Goal: Task Accomplishment & Management: Complete application form

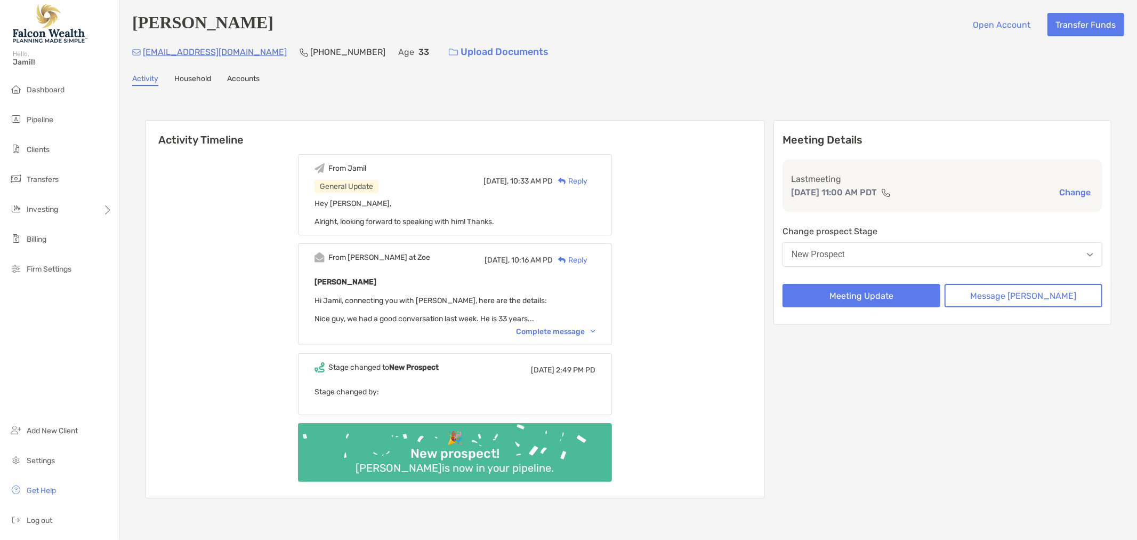
click at [845, 253] on div "New Prospect" at bounding box center [818, 255] width 53 height 10
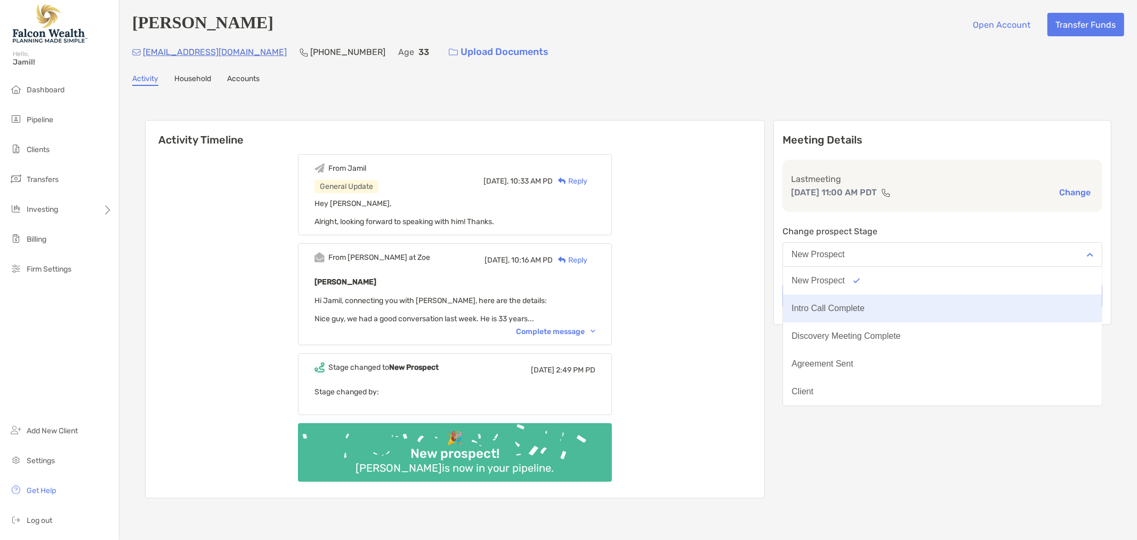
click at [830, 306] on div "Intro Call Complete" at bounding box center [828, 308] width 73 height 10
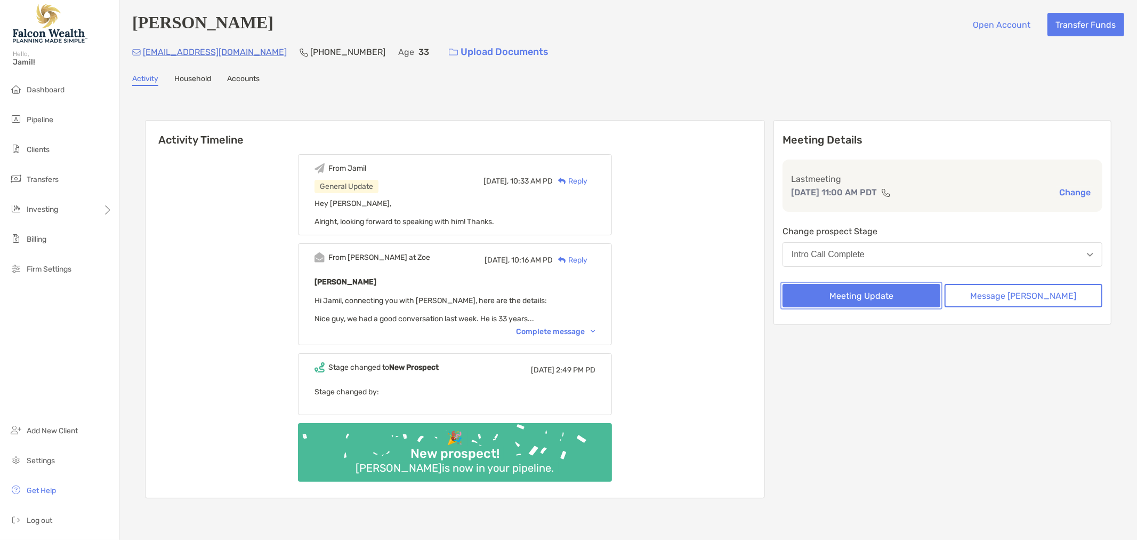
click at [865, 292] on button "Meeting Update" at bounding box center [862, 295] width 158 height 23
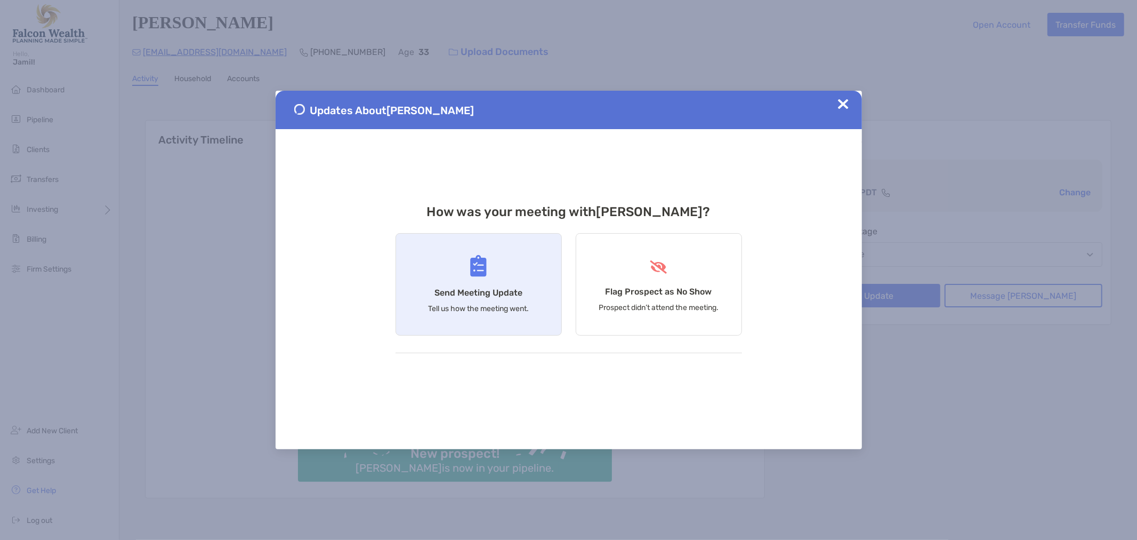
click at [424, 280] on div "Send Meeting Update Tell us how the meeting went." at bounding box center [479, 284] width 166 height 102
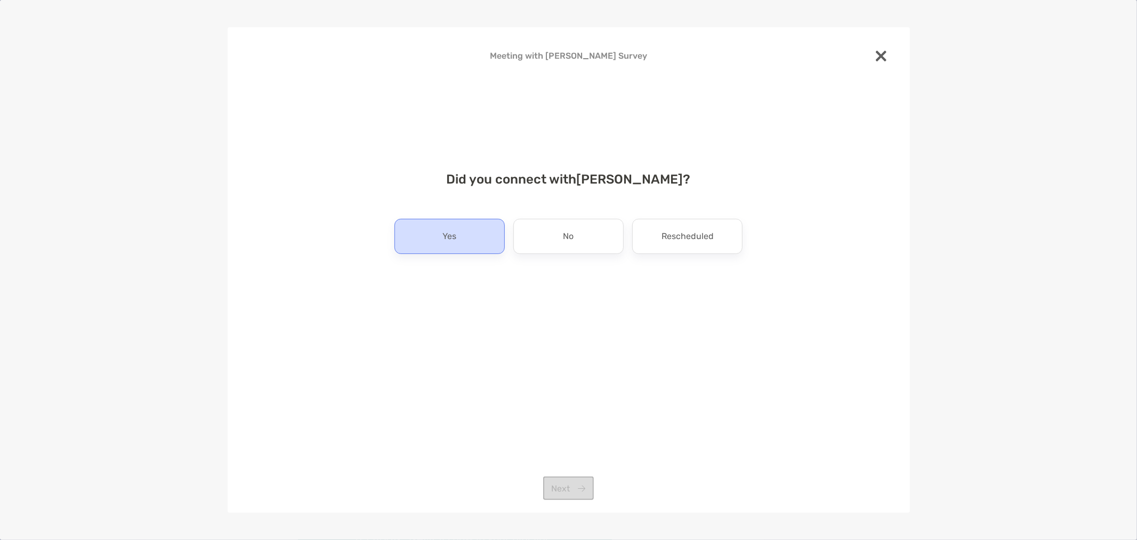
click at [464, 245] on div "Yes" at bounding box center [450, 236] width 110 height 35
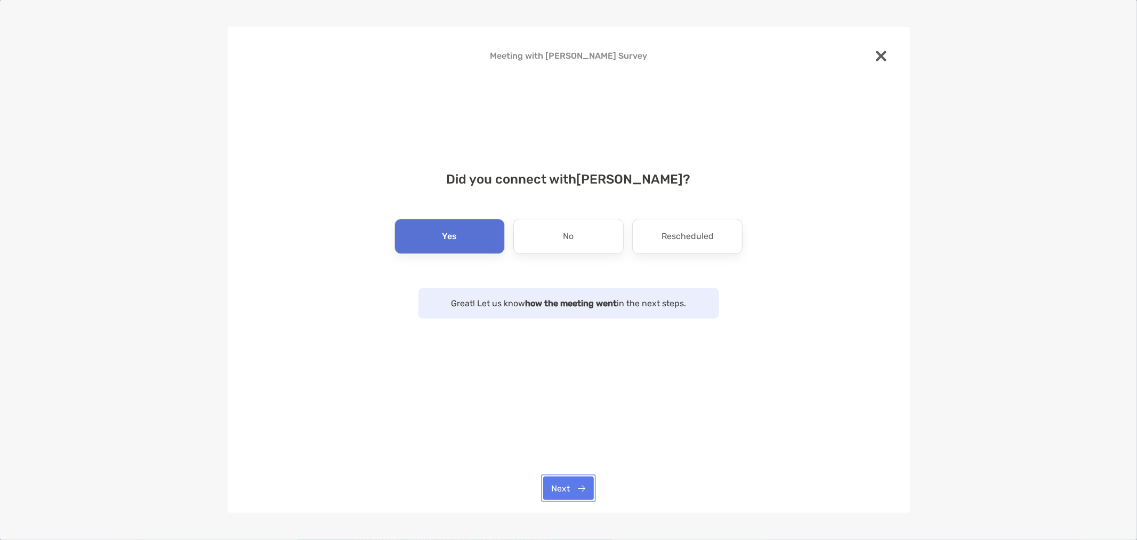
click at [563, 481] on button "Next" at bounding box center [568, 487] width 51 height 23
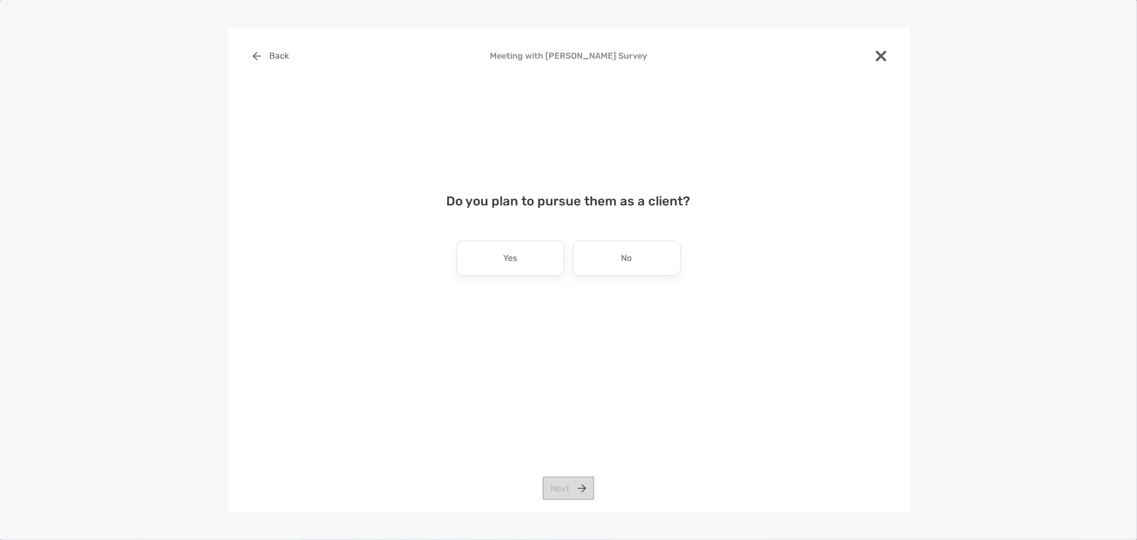
drag, startPoint x: 502, startPoint y: 249, endPoint x: 540, endPoint y: 291, distance: 55.9
click at [503, 249] on div "Yes" at bounding box center [511, 257] width 108 height 35
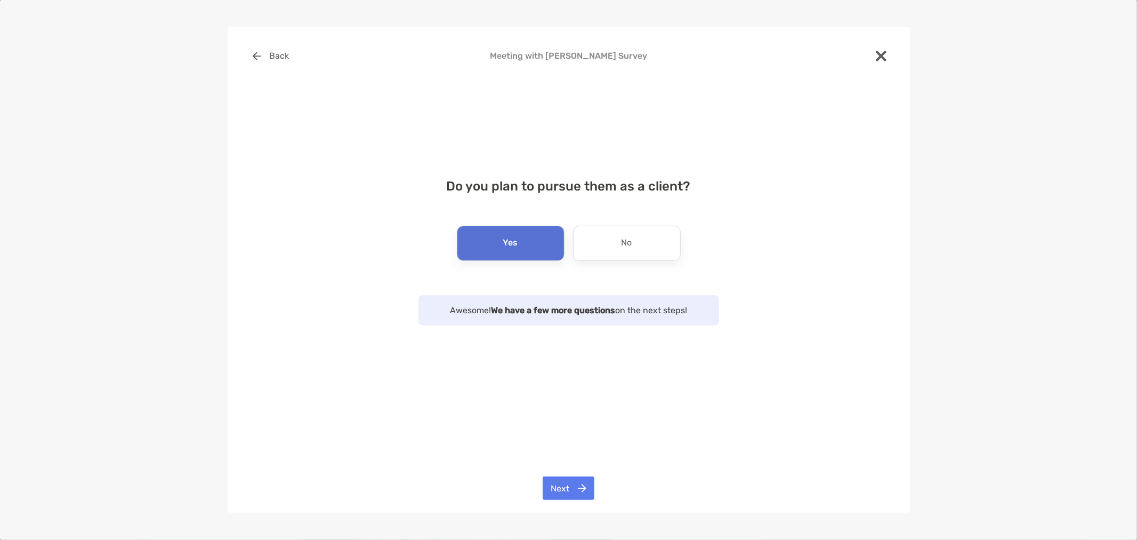
click at [563, 471] on div "Back Meeting with [PERSON_NAME] Survey Do you plan to pursue them as a client? …" at bounding box center [569, 270] width 683 height 486
click at [558, 480] on button "Next" at bounding box center [569, 487] width 52 height 23
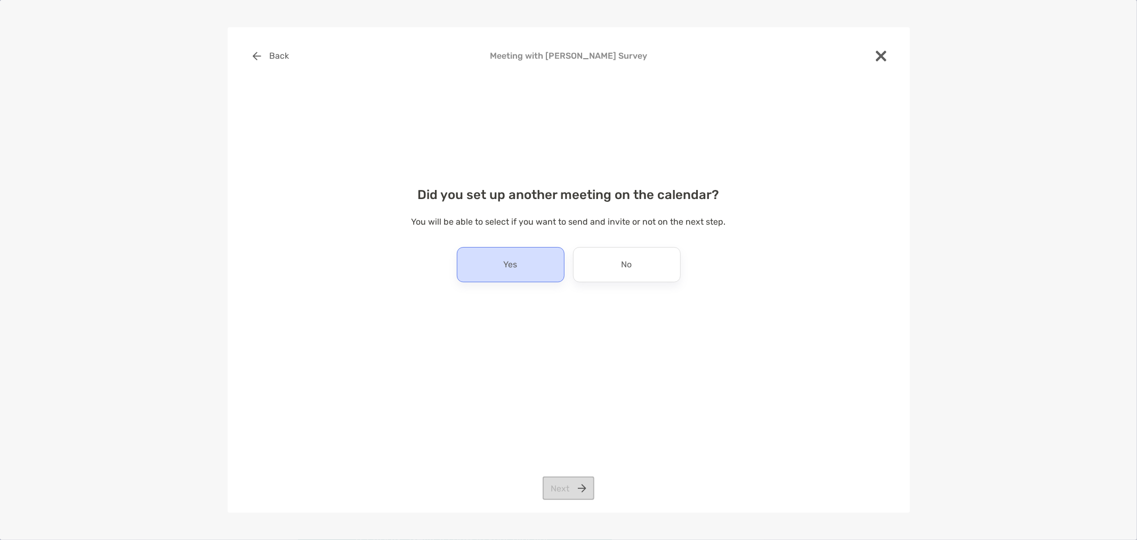
click at [492, 279] on div "Yes" at bounding box center [511, 264] width 108 height 35
click at [577, 491] on button "Next" at bounding box center [569, 487] width 52 height 23
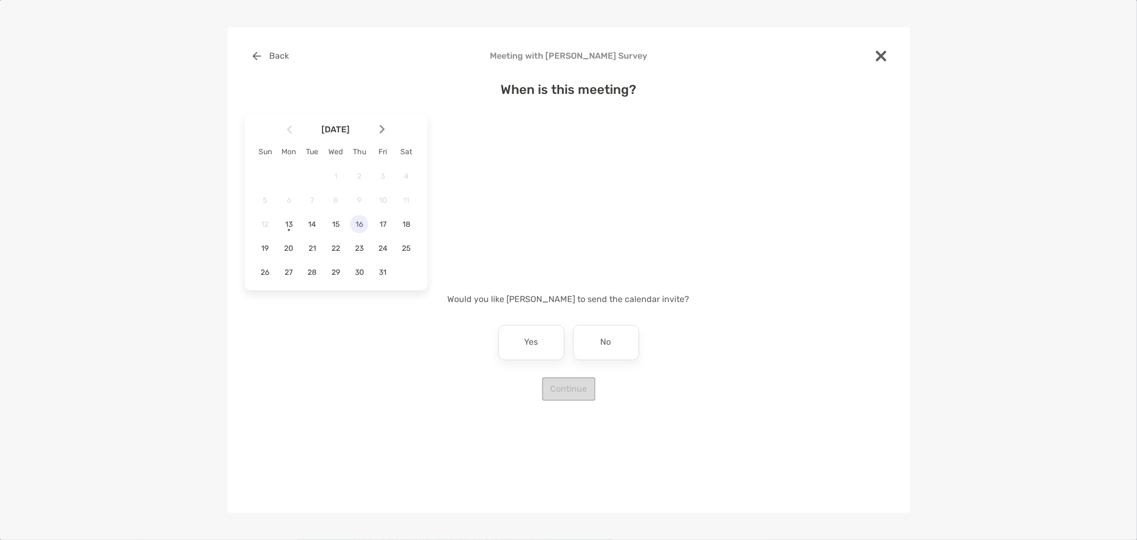
click at [359, 227] on span "16" at bounding box center [359, 224] width 18 height 9
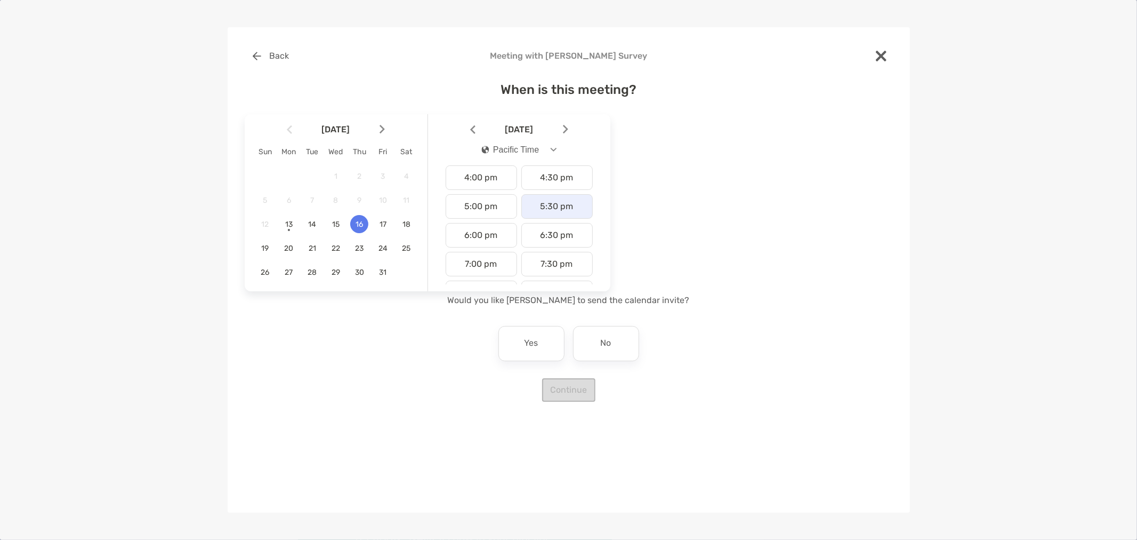
click at [540, 210] on div "5:30 pm" at bounding box center [557, 206] width 71 height 25
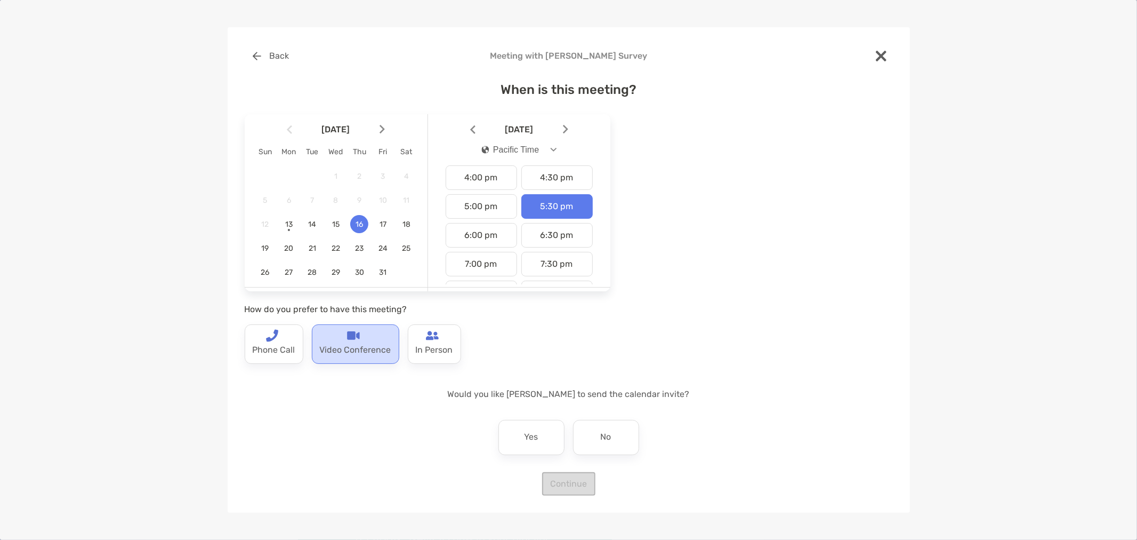
click at [333, 351] on p "Video Conference" at bounding box center [355, 350] width 71 height 17
click at [597, 442] on div "No" at bounding box center [606, 437] width 66 height 35
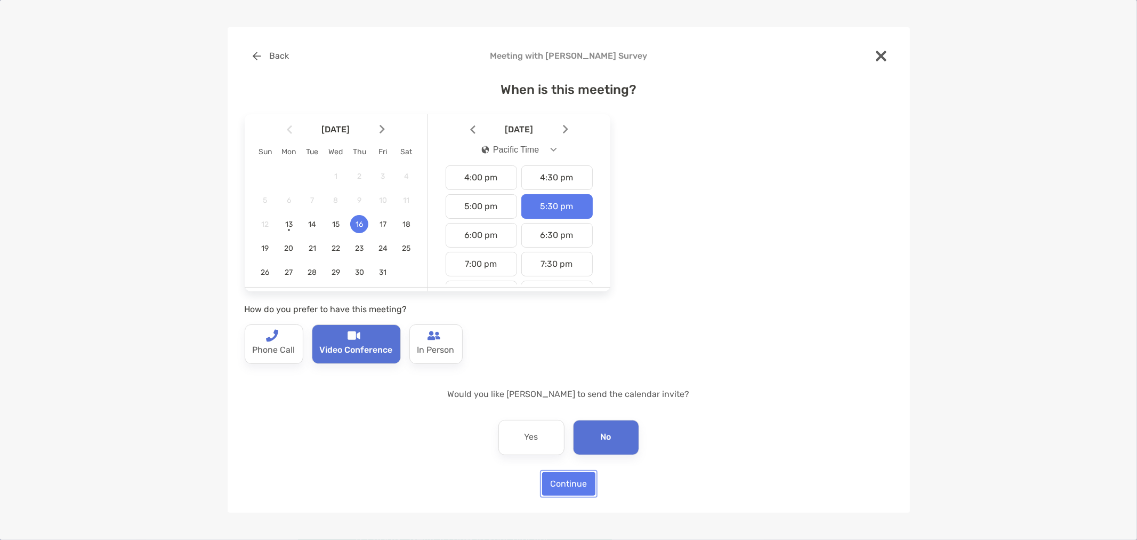
click at [574, 487] on button "Continue" at bounding box center [568, 483] width 53 height 23
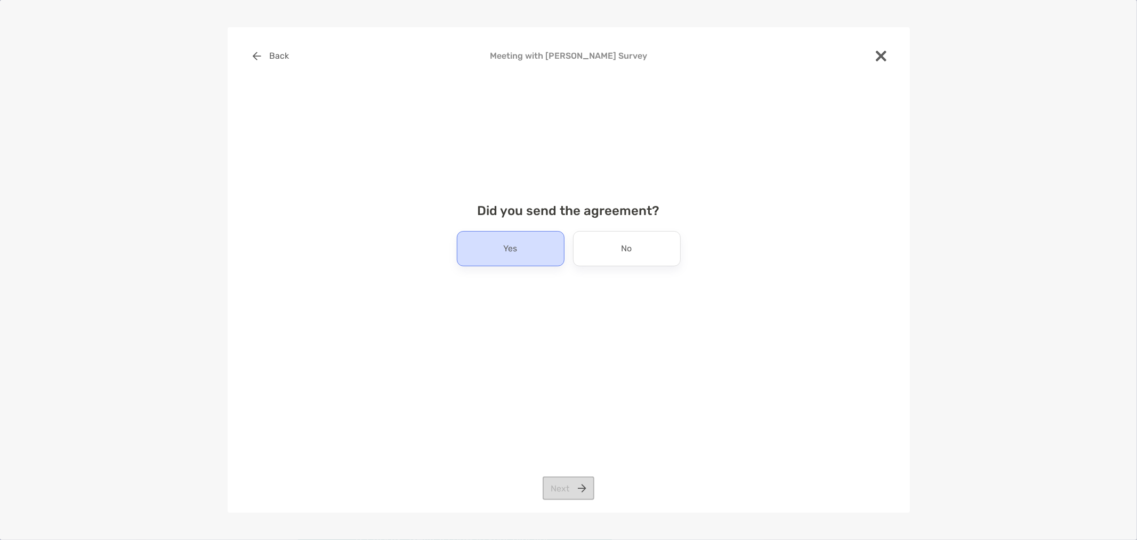
click at [483, 242] on div "Yes" at bounding box center [511, 248] width 108 height 35
click at [582, 494] on button "Next" at bounding box center [569, 487] width 52 height 23
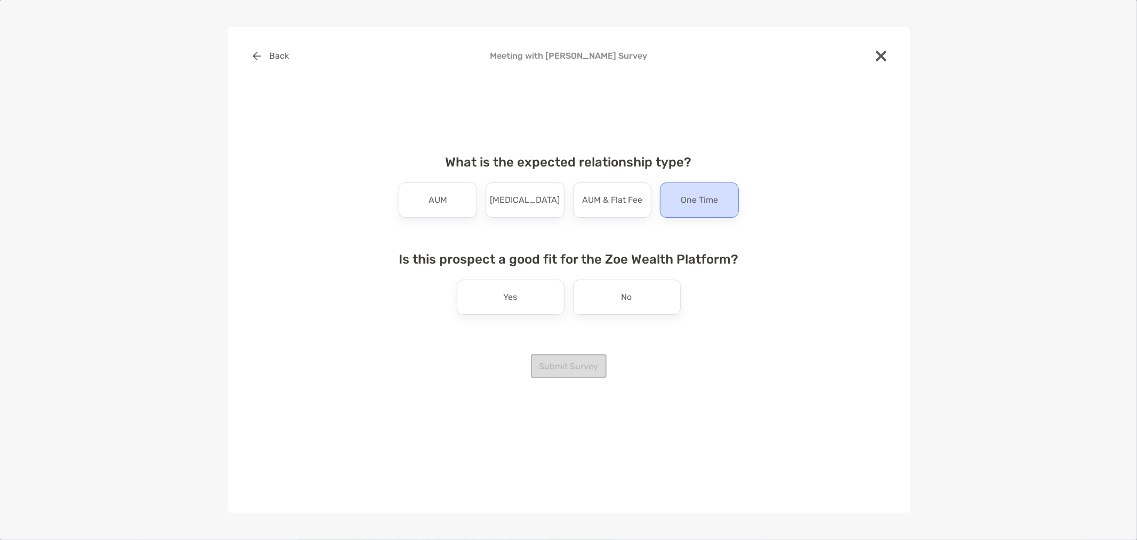
click at [695, 197] on p "One Time" at bounding box center [699, 199] width 37 height 17
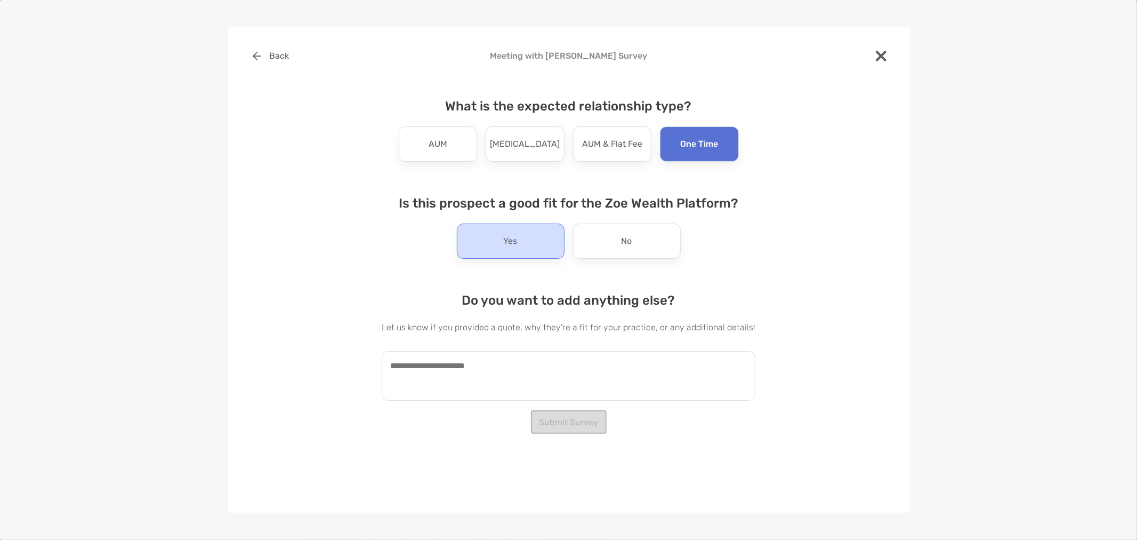
click at [516, 237] on p "Yes" at bounding box center [511, 240] width 14 height 17
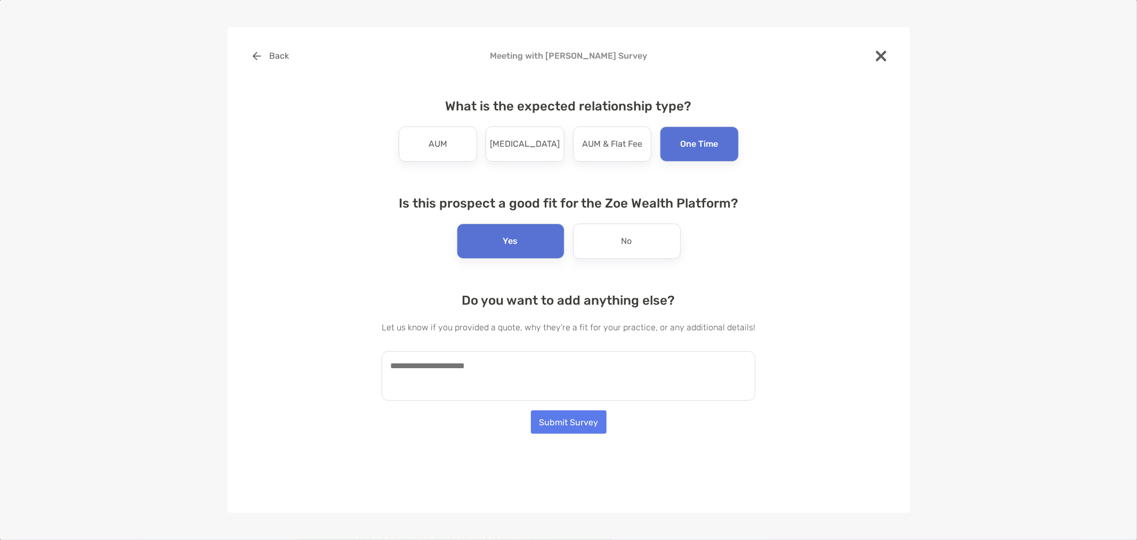
click at [539, 386] on textarea at bounding box center [569, 376] width 374 height 50
type textarea "**********"
click at [580, 427] on button "Submit Survey" at bounding box center [569, 421] width 76 height 23
